Goal: Information Seeking & Learning: Learn about a topic

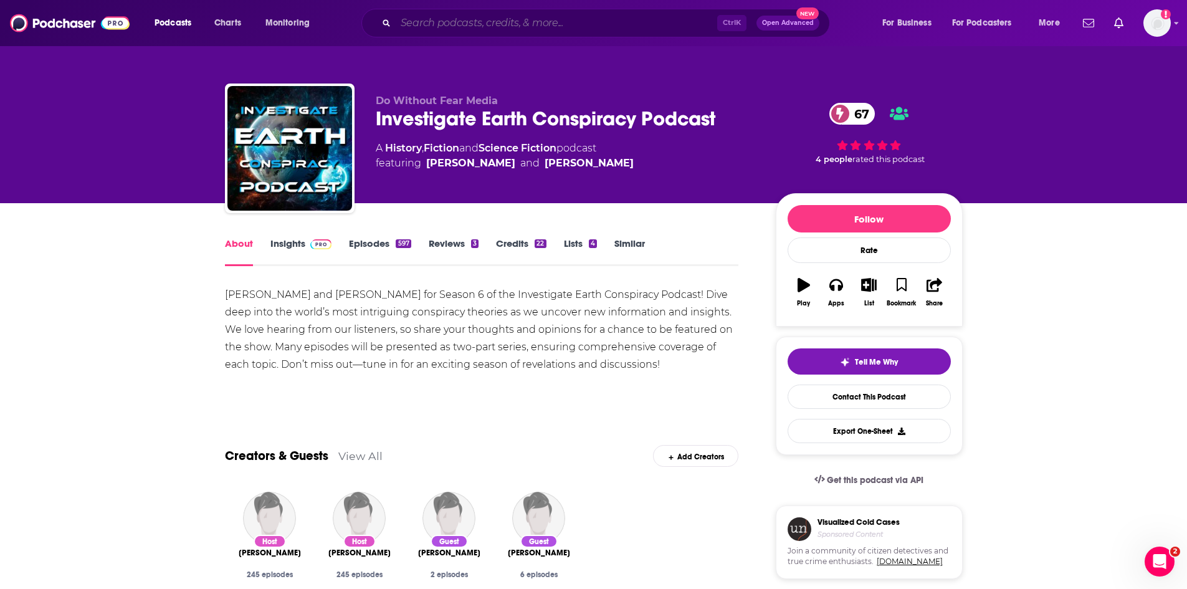
click at [445, 25] on input "Search podcasts, credits, & more..." at bounding box center [557, 23] width 322 height 20
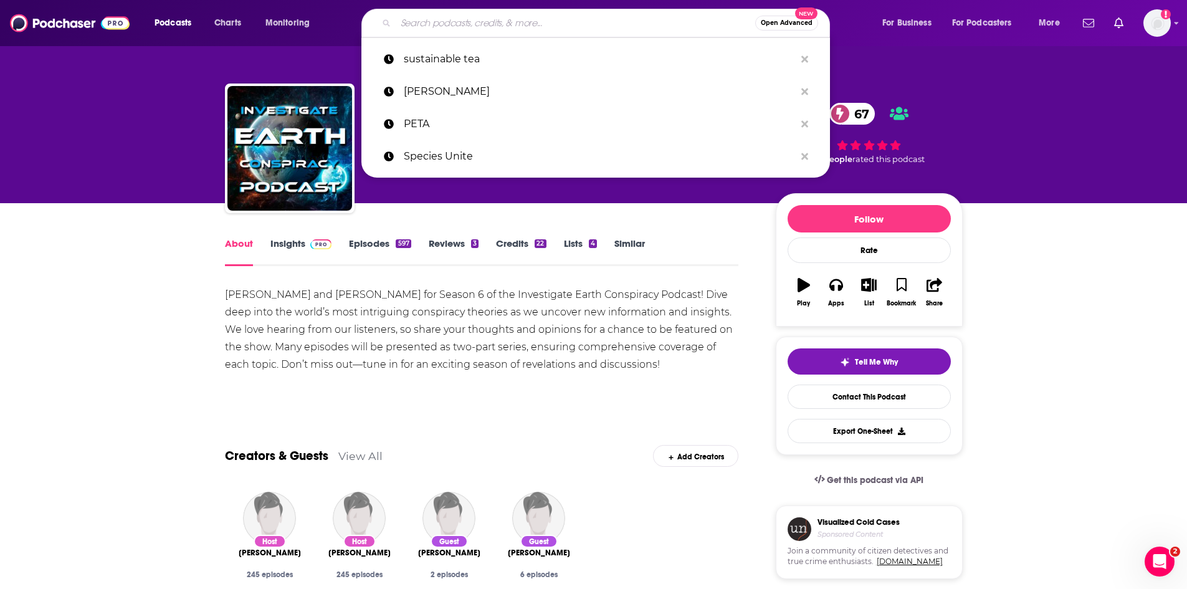
paste input "Post Reports"
type input "Post Reports"
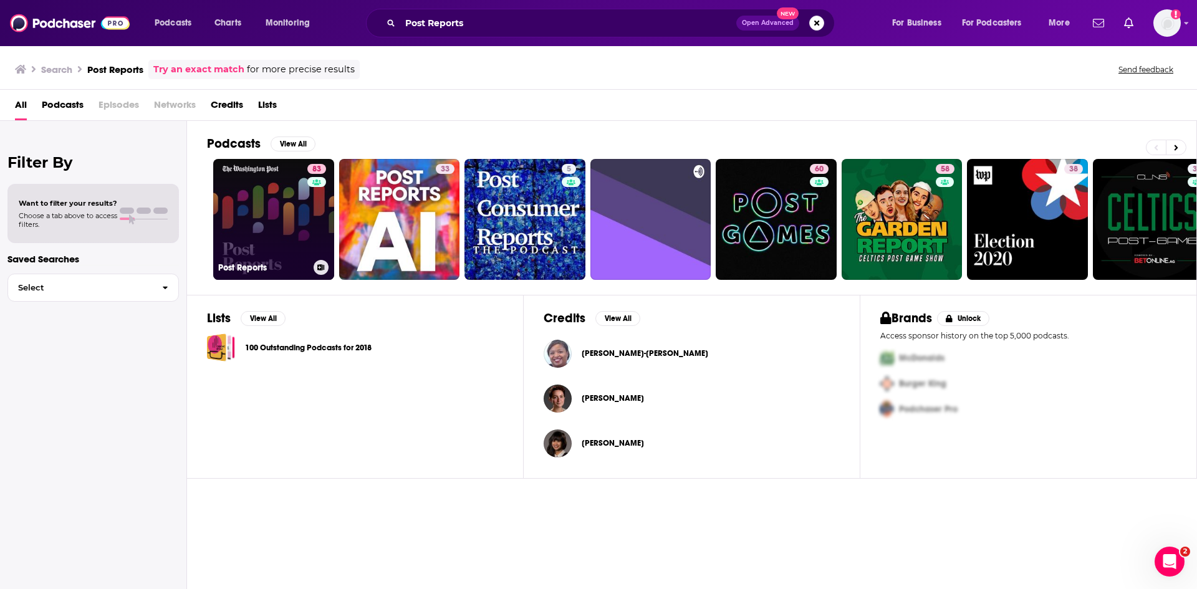
click at [286, 224] on link "83 Post Reports" at bounding box center [273, 219] width 121 height 121
